Goal: Task Accomplishment & Management: Complete application form

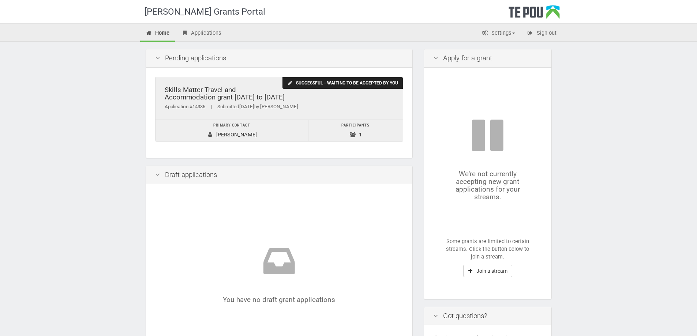
click at [352, 95] on div "Skills Matter Travel and Accommodation grant 2022 to 2025" at bounding box center [279, 93] width 229 height 15
click at [248, 94] on div "Skills Matter Travel and Accommodation grant 2022 to 2025" at bounding box center [279, 93] width 229 height 15
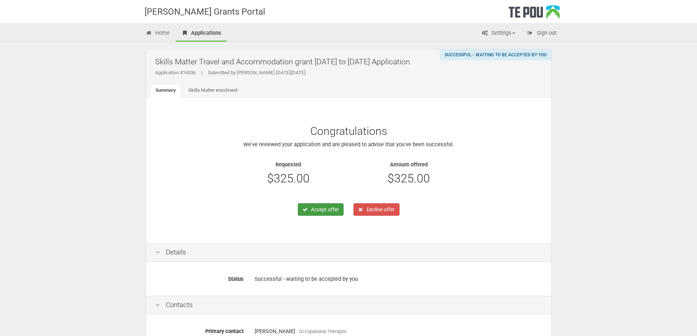
click at [315, 209] on button "Accept offer" at bounding box center [321, 209] width 46 height 12
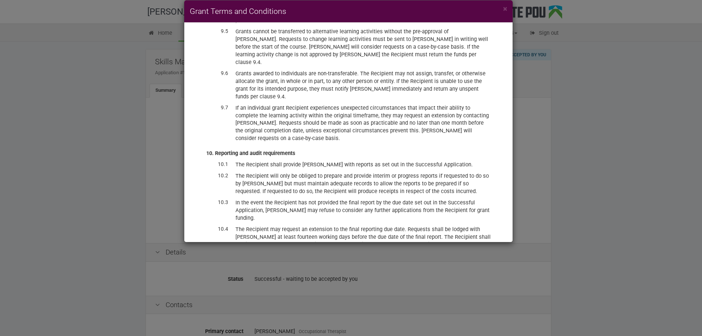
scroll to position [1841, 0]
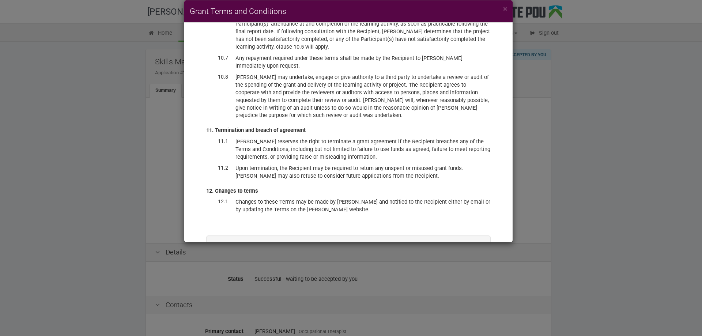
click at [225, 258] on label "I have read and accept these terms and conditions, and accept the offer of fund…" at bounding box center [348, 265] width 247 height 15
click at [225, 258] on input "I have read and accept these terms and conditions, and accept the offer of fund…" at bounding box center [225, 258] width 0 height 0
checkbox input "true"
click at [450, 281] on button "Accept offer" at bounding box center [458, 287] width 44 height 12
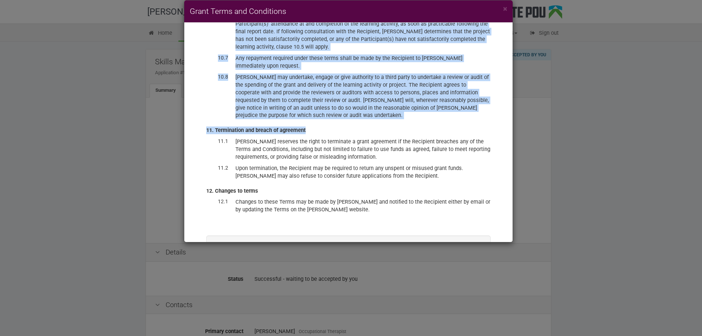
scroll to position [1839, 0]
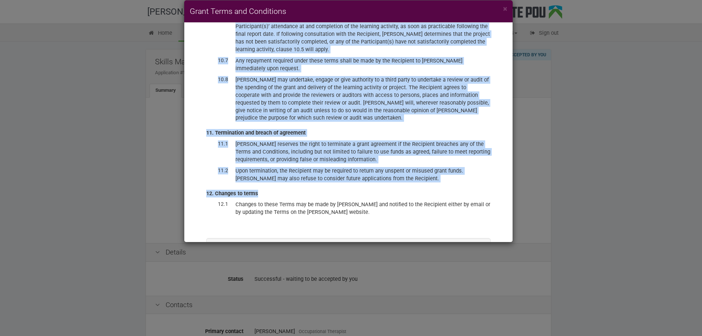
drag, startPoint x: 429, startPoint y: 12, endPoint x: 389, endPoint y: 107, distance: 102.8
click at [389, 107] on div "× Grant Terms and Conditions Accepting this offer constitutes a binding agreeme…" at bounding box center [348, 121] width 329 height 243
click at [380, 12] on h4 "Grant Terms and Conditions" at bounding box center [349, 11] width 318 height 11
click at [472, 140] on dd "[PERSON_NAME] reserves the right to terminate a grant agreement if the Recipien…" at bounding box center [363, 151] width 255 height 23
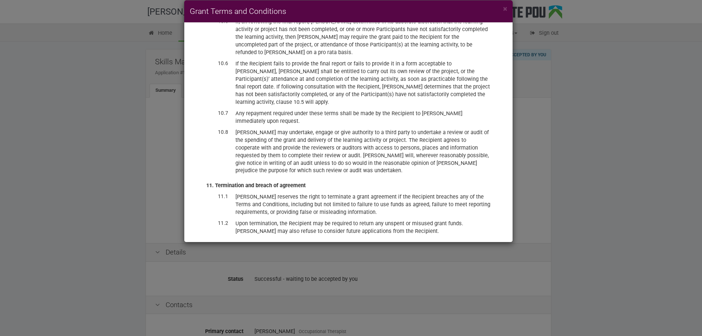
scroll to position [1841, 0]
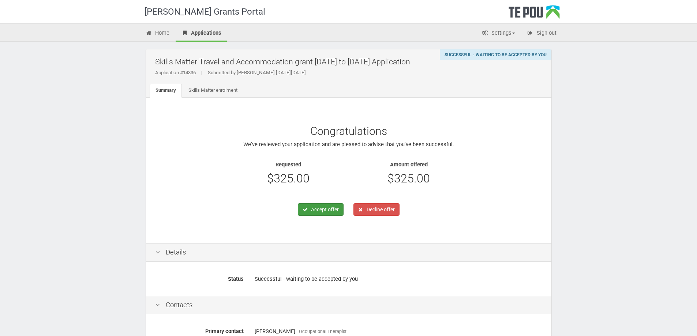
click at [321, 210] on button "Accept offer" at bounding box center [321, 209] width 46 height 12
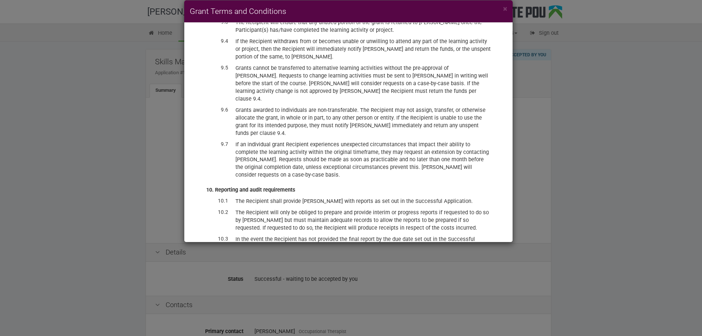
scroll to position [1841, 0]
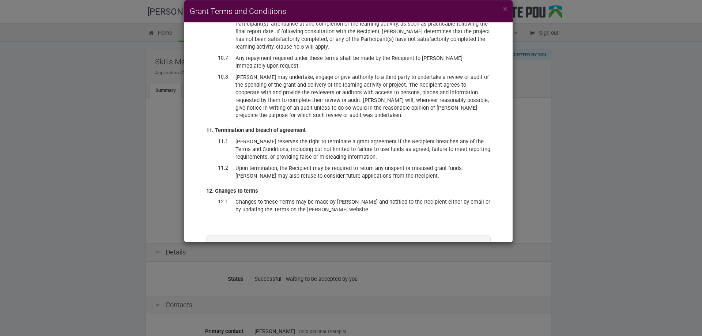
click at [253, 258] on label "I have read and accept these terms and conditions, and accept the offer of fund…" at bounding box center [348, 265] width 247 height 15
click at [225, 258] on input "I have read and accept these terms and conditions, and accept the offer of fund…" at bounding box center [225, 258] width 0 height 0
checkbox input "true"
click at [451, 281] on button "Accept offer" at bounding box center [458, 287] width 44 height 12
